Goal: Find specific page/section: Find specific page/section

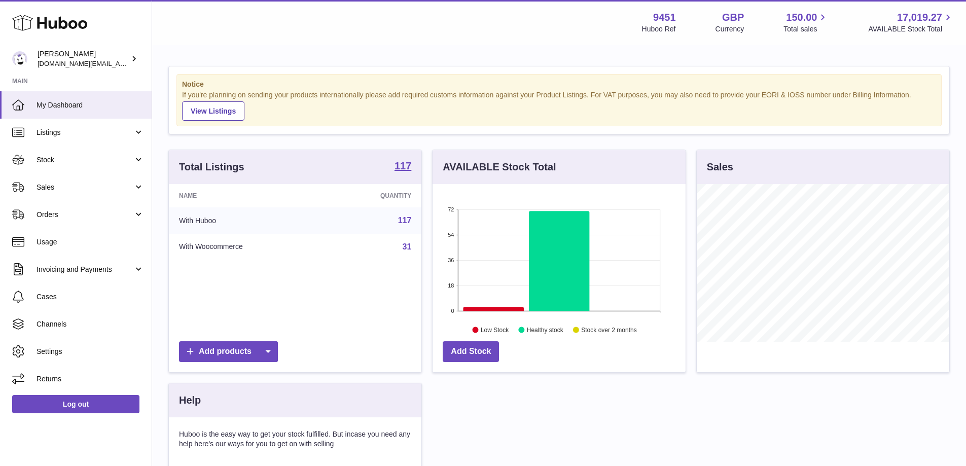
click at [82, 189] on span "Sales" at bounding box center [84, 187] width 97 height 10
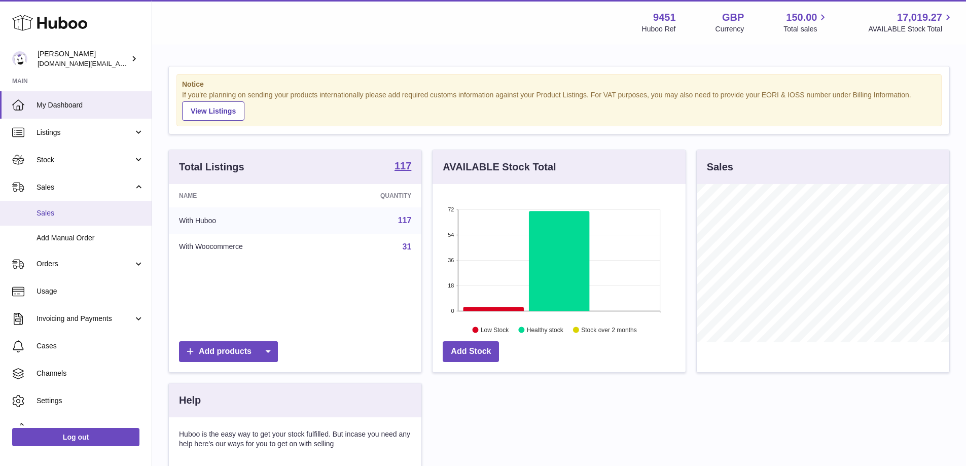
click at [65, 217] on span "Sales" at bounding box center [89, 213] width 107 height 10
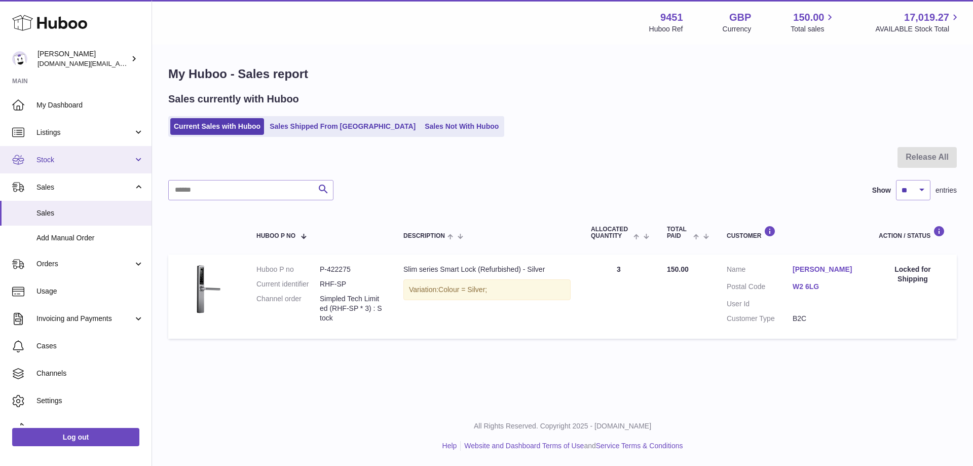
click at [73, 164] on span "Stock" at bounding box center [84, 160] width 97 height 10
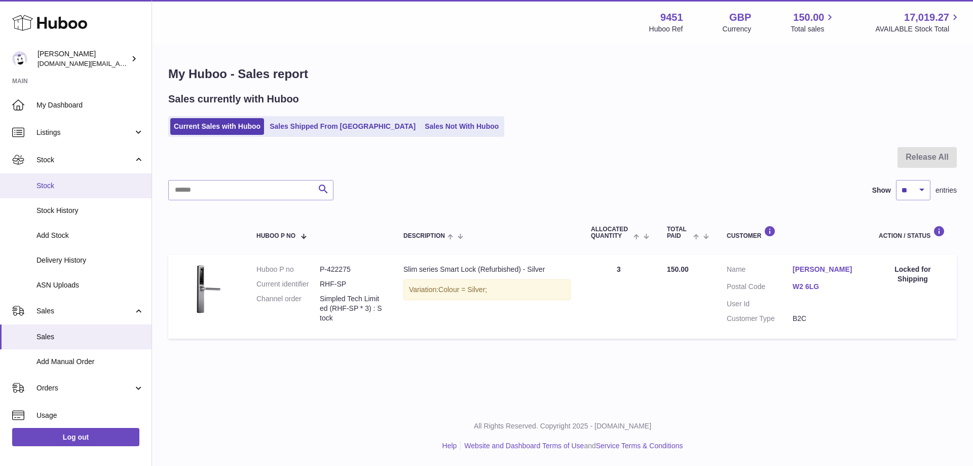
click at [63, 187] on span "Stock" at bounding box center [89, 186] width 107 height 10
